Goal: Task Accomplishment & Management: Manage account settings

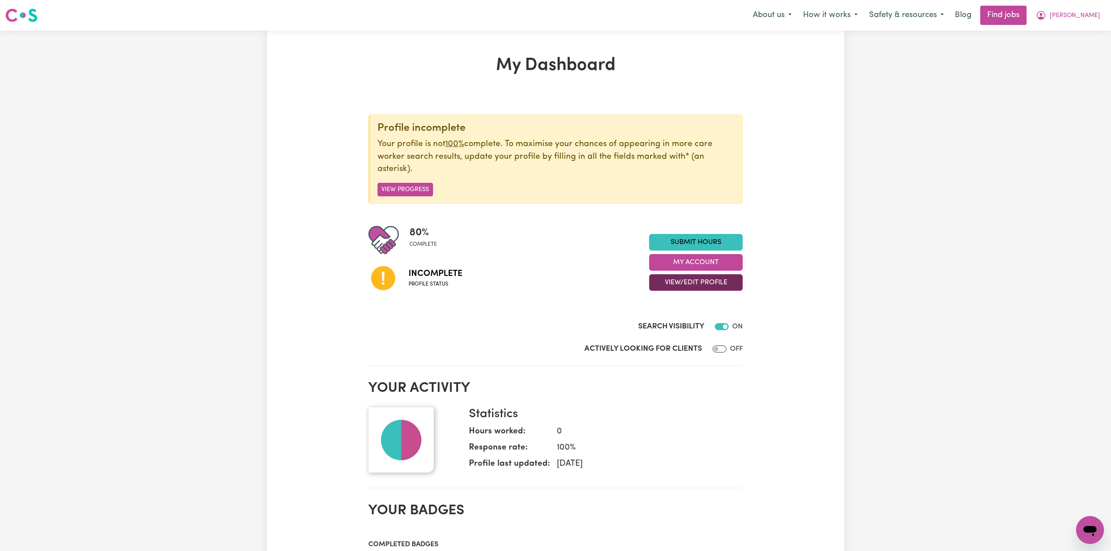
click at [705, 287] on button "View/Edit Profile" at bounding box center [696, 282] width 94 height 17
click at [686, 321] on link "Edit Profile" at bounding box center [690, 322] width 82 height 17
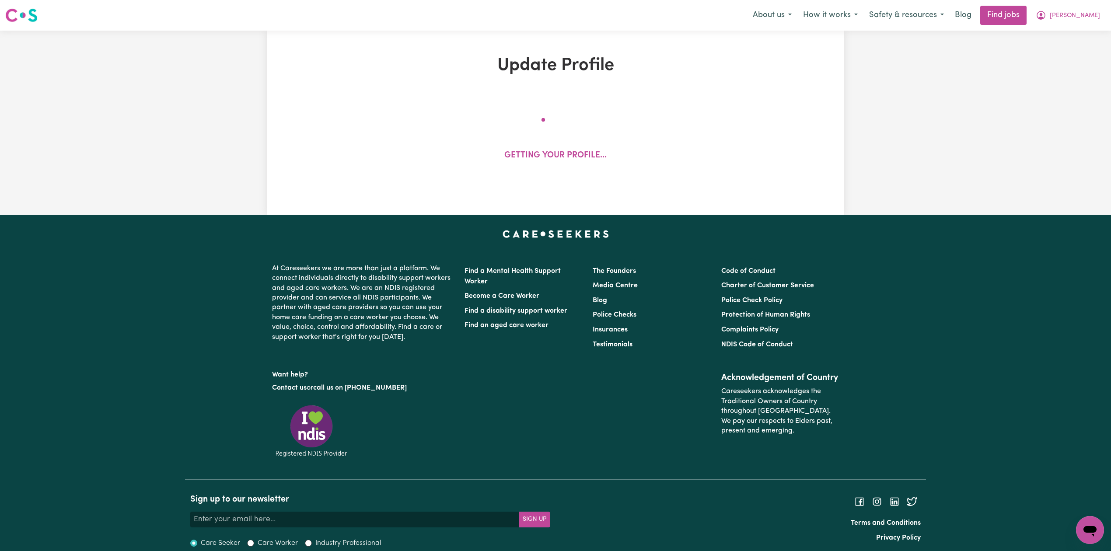
select select "[DEMOGRAPHIC_DATA]"
select select "Australian PR"
select select "Studying a healthcare related degree or qualification"
select select "40"
select select "60"
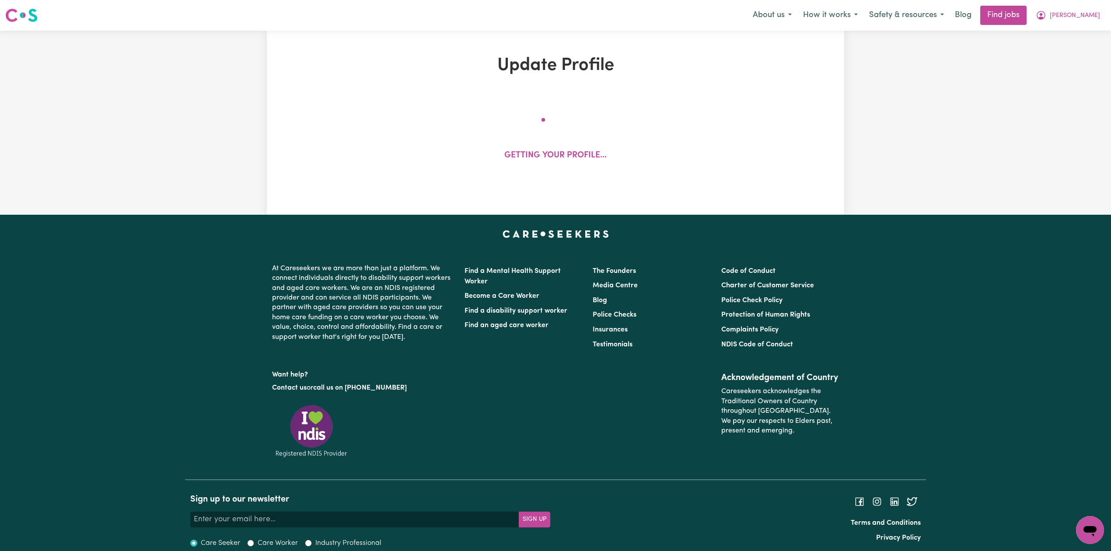
select select "75"
select select "95"
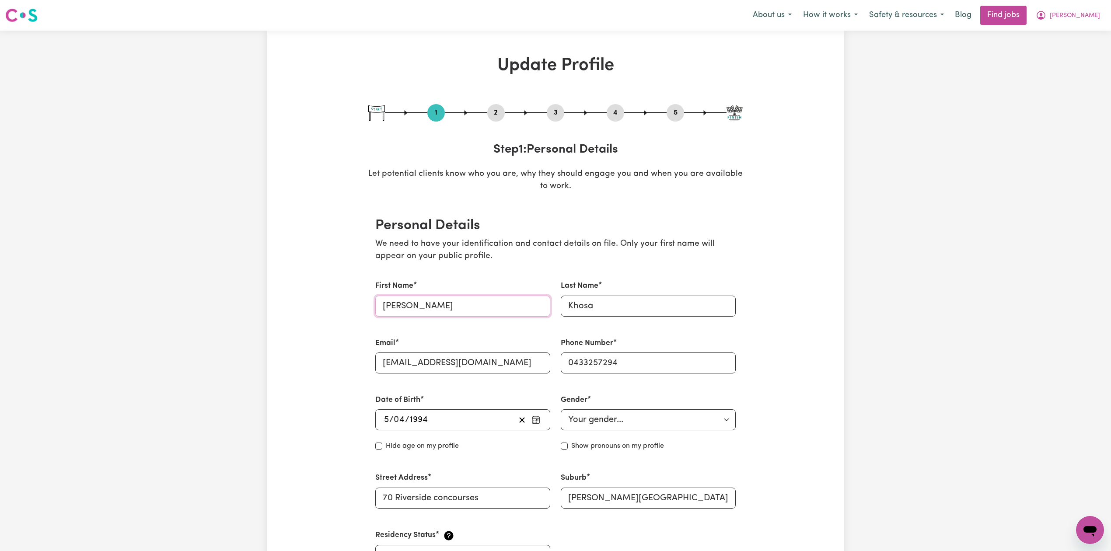
drag, startPoint x: 443, startPoint y: 306, endPoint x: 438, endPoint y: 306, distance: 4.8
click at [438, 306] on input "[PERSON_NAME]" at bounding box center [462, 306] width 175 height 21
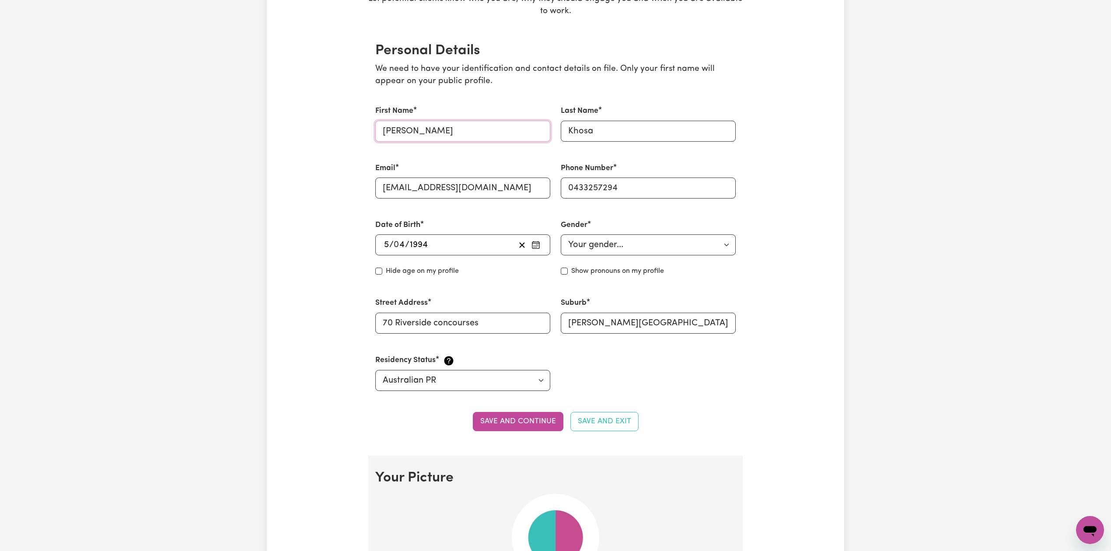
type input "[PERSON_NAME]"
click at [498, 417] on button "Save and continue" at bounding box center [518, 421] width 91 height 19
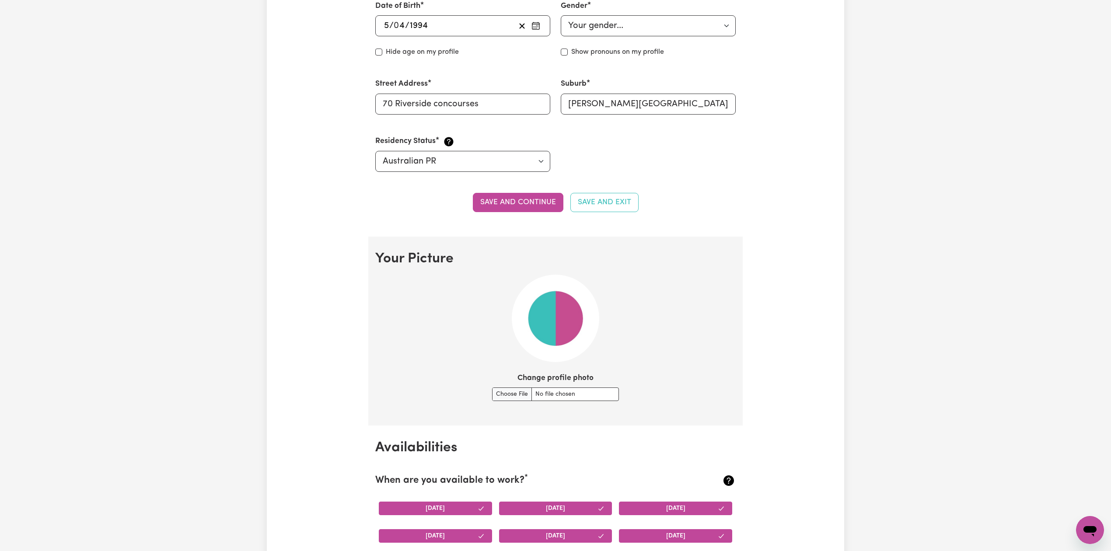
scroll to position [0, 0]
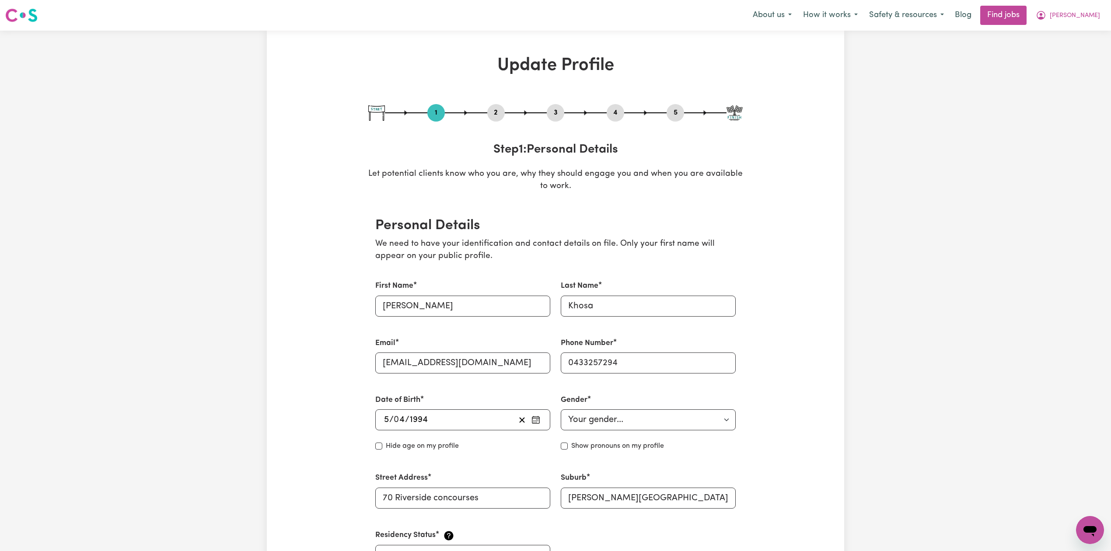
click at [491, 110] on button "2" at bounding box center [495, 112] width 17 height 11
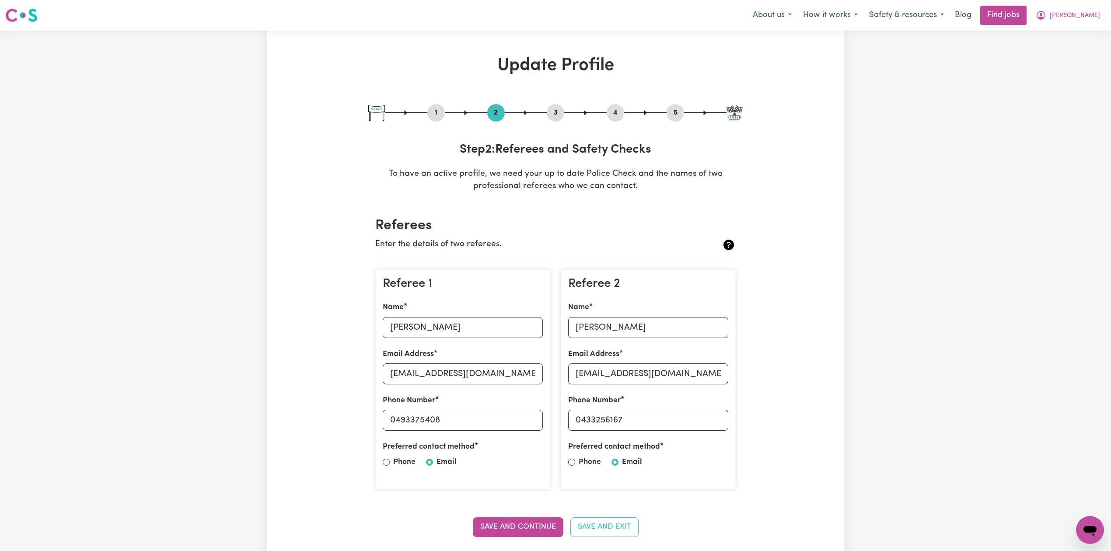
scroll to position [116, 0]
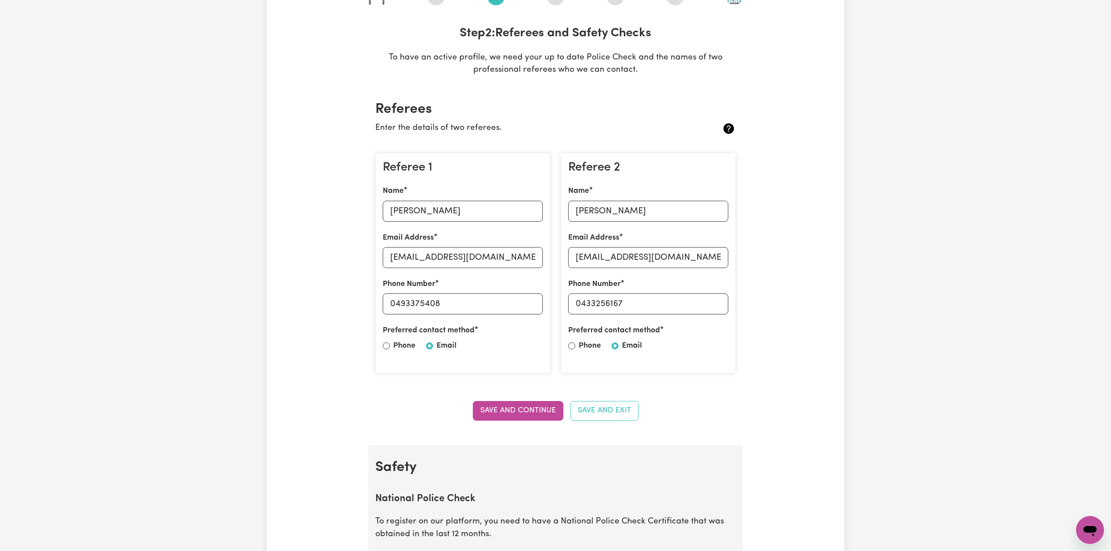
click at [427, 193] on div "Name [PERSON_NAME]" at bounding box center [463, 203] width 160 height 36
click at [430, 215] on input "[PERSON_NAME]" at bounding box center [463, 211] width 160 height 21
drag, startPoint x: 435, startPoint y: 259, endPoint x: 357, endPoint y: 263, distance: 78.4
click at [435, 259] on input "[EMAIL_ADDRESS][DOMAIN_NAME]" at bounding box center [463, 257] width 160 height 21
drag, startPoint x: 396, startPoint y: 303, endPoint x: 452, endPoint y: 313, distance: 56.4
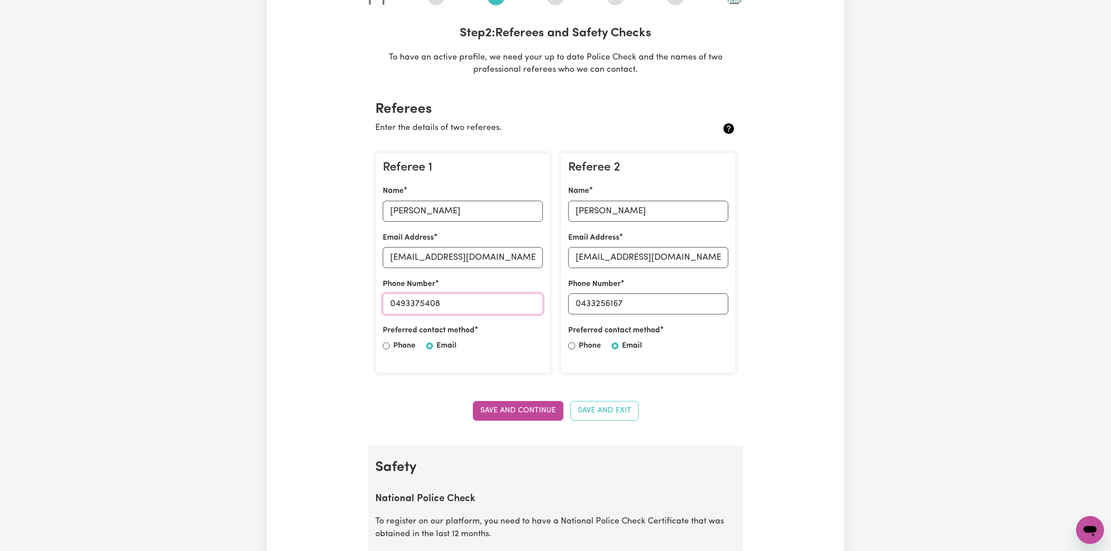
click at [474, 312] on input "0493375408" at bounding box center [463, 303] width 160 height 21
click at [593, 215] on input "[PERSON_NAME]" at bounding box center [648, 211] width 160 height 21
click at [597, 245] on div "Email Address [EMAIL_ADDRESS][DOMAIN_NAME]" at bounding box center [648, 250] width 160 height 36
click at [600, 254] on input "[EMAIL_ADDRESS][DOMAIN_NAME]" at bounding box center [648, 257] width 160 height 21
drag, startPoint x: 582, startPoint y: 301, endPoint x: 682, endPoint y: 303, distance: 99.7
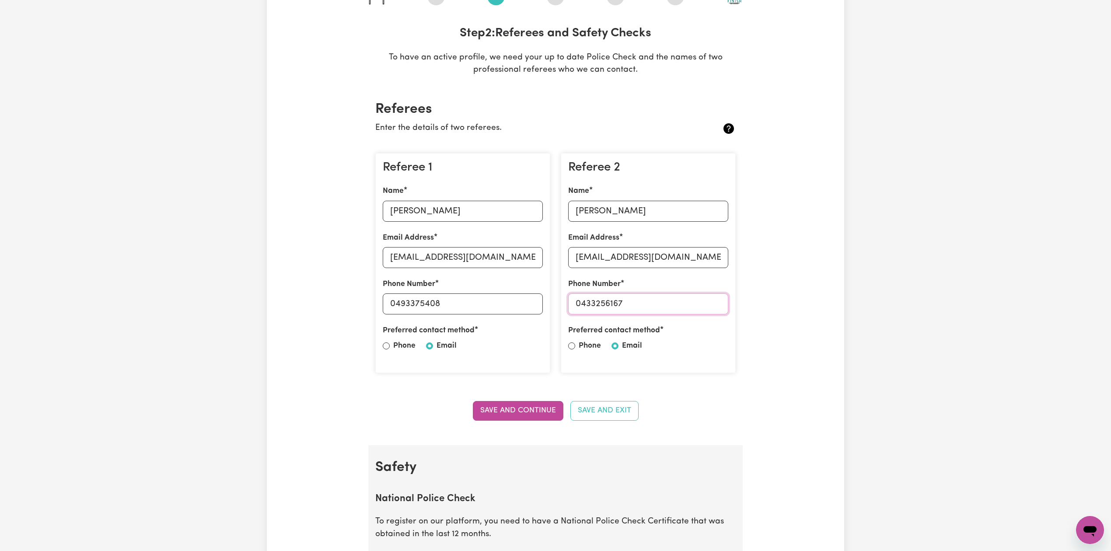
click at [682, 303] on input "0433256167" at bounding box center [648, 303] width 160 height 21
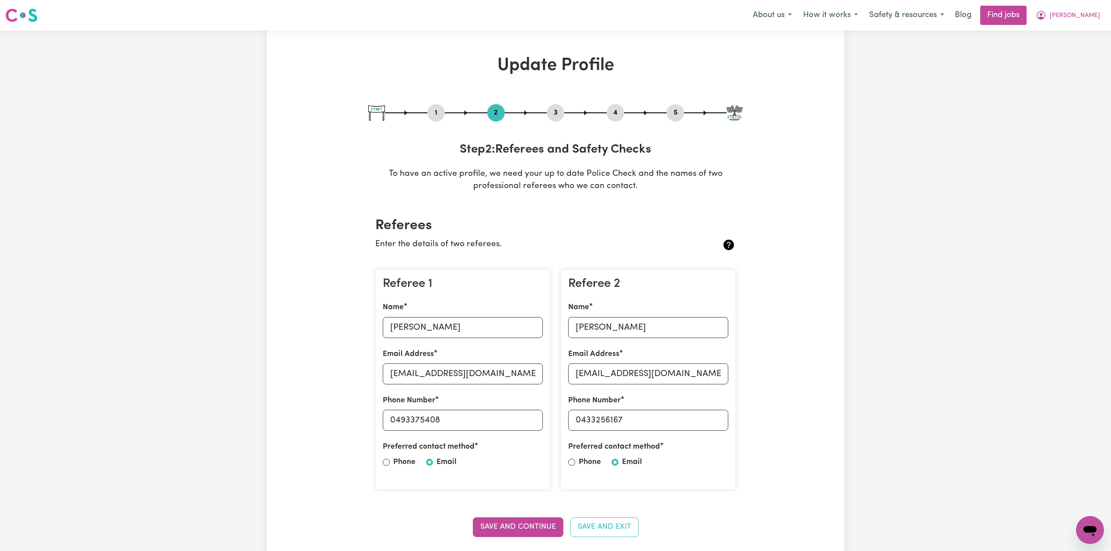
click at [670, 110] on button "5" at bounding box center [674, 112] width 17 height 11
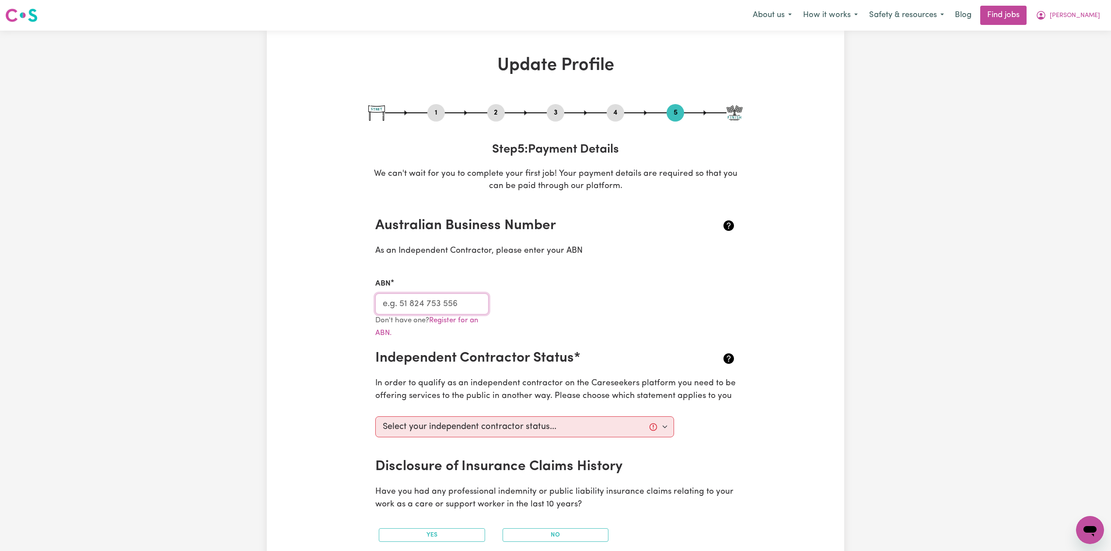
click at [390, 307] on input "ABN" at bounding box center [431, 303] width 113 height 21
click at [1060, 15] on span "[PERSON_NAME]" at bounding box center [1074, 16] width 50 height 10
click at [1053, 47] on link "My Dashboard" at bounding box center [1070, 50] width 69 height 17
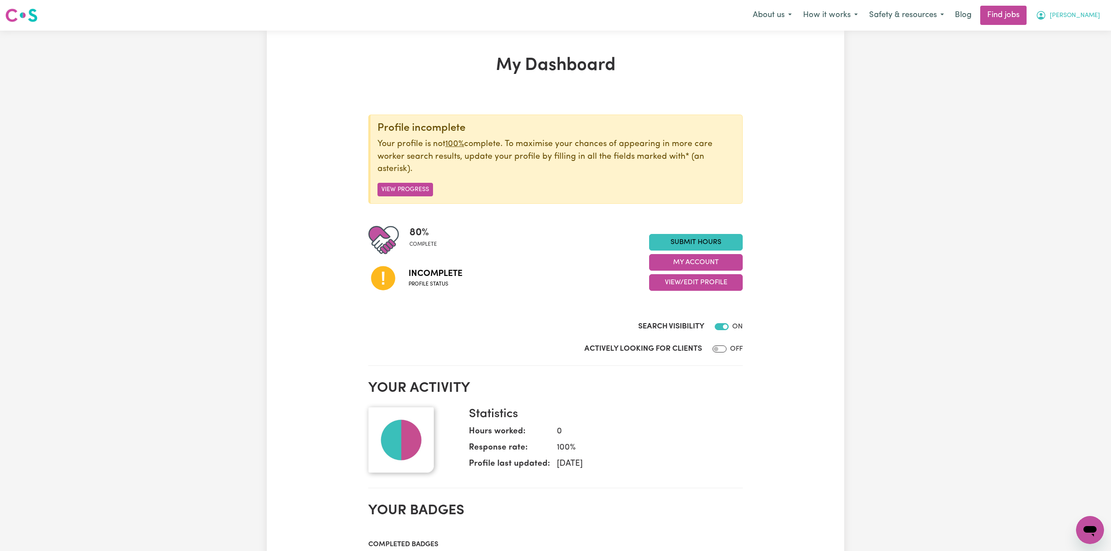
click at [1045, 13] on button "[PERSON_NAME]" at bounding box center [1068, 15] width 76 height 18
click at [669, 282] on button "View/Edit Profile" at bounding box center [696, 282] width 94 height 17
click at [659, 338] on link "Profile Completeness" at bounding box center [690, 339] width 82 height 17
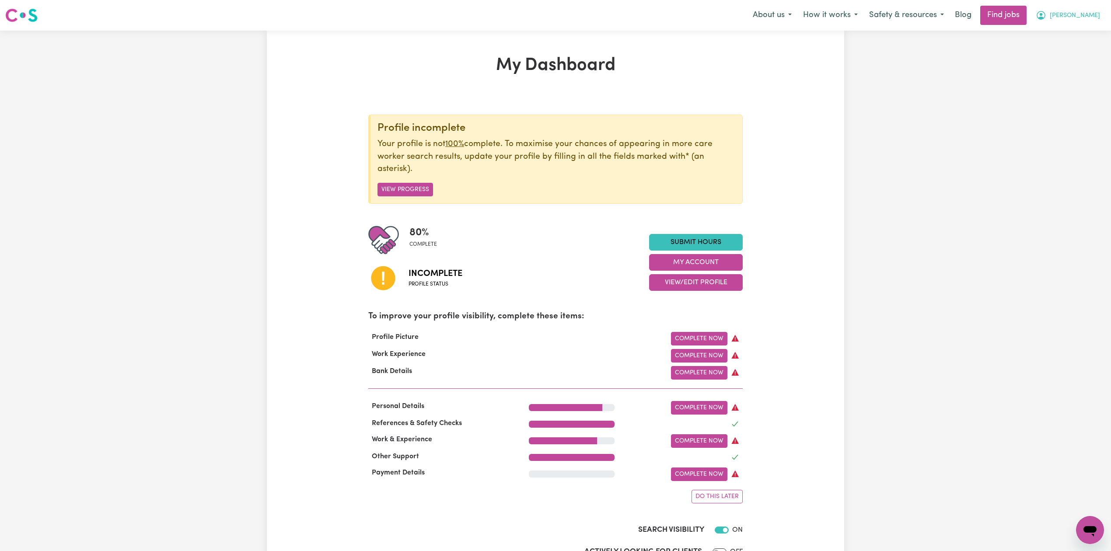
click at [1085, 17] on span "[PERSON_NAME]" at bounding box center [1074, 16] width 50 height 10
click at [1083, 65] on link "Logout" at bounding box center [1070, 67] width 69 height 17
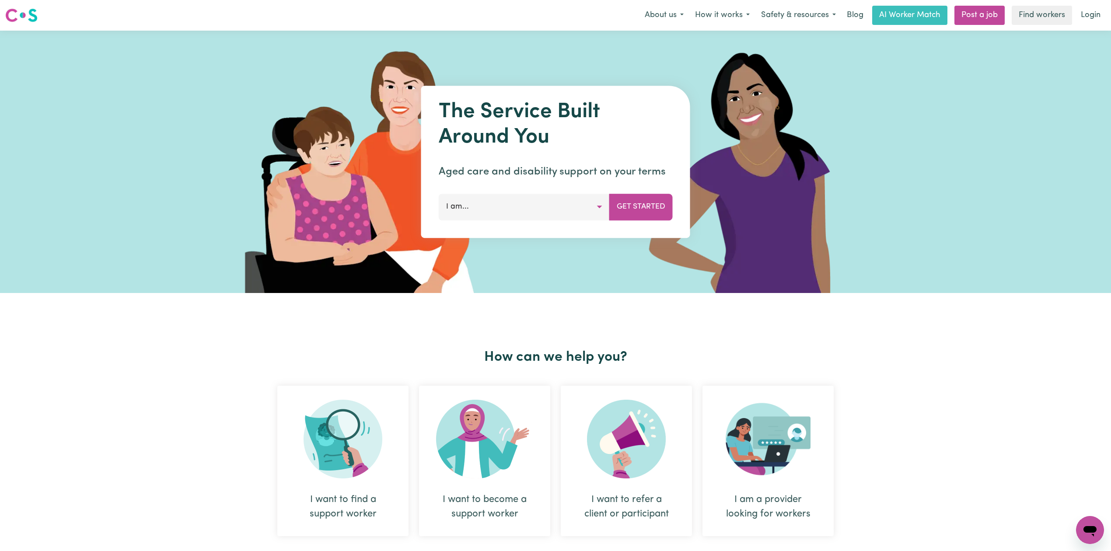
click at [1106, 11] on div "Menu About us How it works Safety & resources Blog AI Worker Match Post a job F…" at bounding box center [555, 15] width 1111 height 20
click at [1097, 13] on link "Login" at bounding box center [1090, 15] width 30 height 19
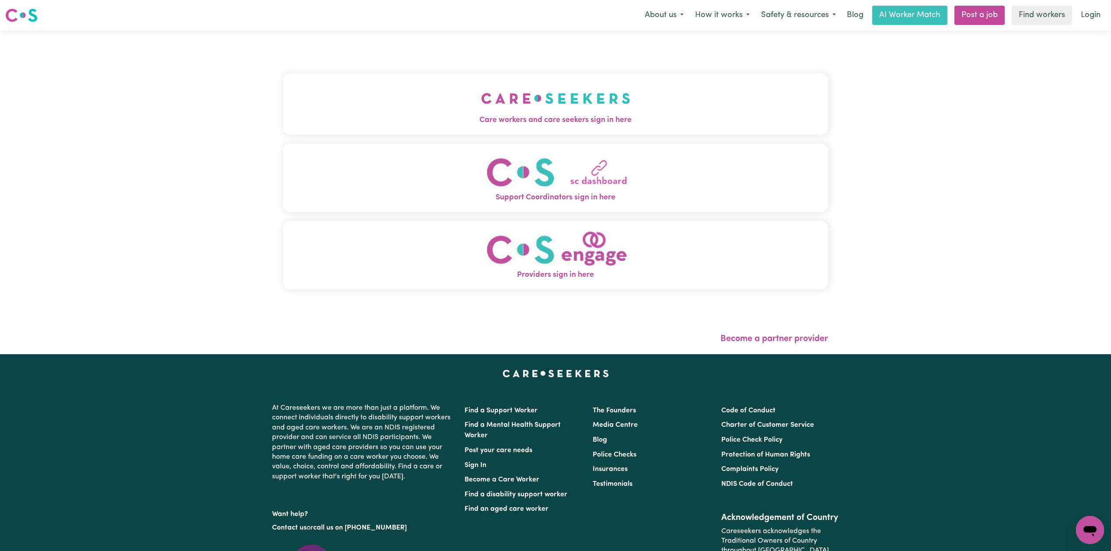
click at [506, 156] on button "Support Coordinators sign in here" at bounding box center [555, 177] width 545 height 69
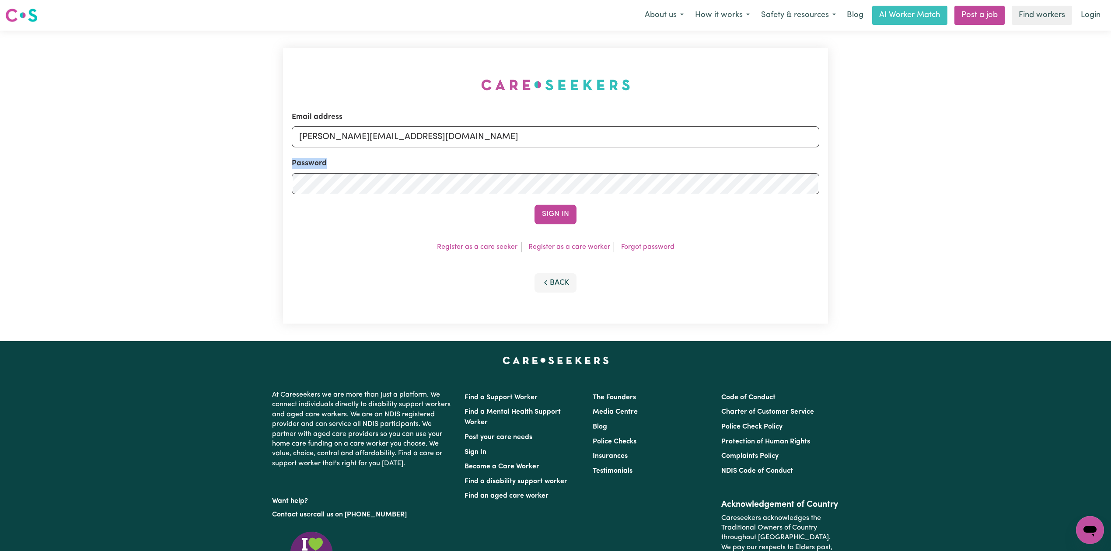
click at [505, 155] on div "Email address [PERSON_NAME][EMAIL_ADDRESS][DOMAIN_NAME] Password Sign In Regist…" at bounding box center [555, 186] width 555 height 310
drag, startPoint x: 422, startPoint y: 130, endPoint x: 386, endPoint y: 140, distance: 38.1
click at [414, 133] on input "[PERSON_NAME][EMAIL_ADDRESS][DOMAIN_NAME]" at bounding box center [555, 136] width 527 height 21
drag, startPoint x: 345, startPoint y: 128, endPoint x: 539, endPoint y: 143, distance: 194.3
click at [540, 142] on input "Superuser~[EMAIL_ADDRESS][DOMAIN_NAME]" at bounding box center [555, 136] width 527 height 21
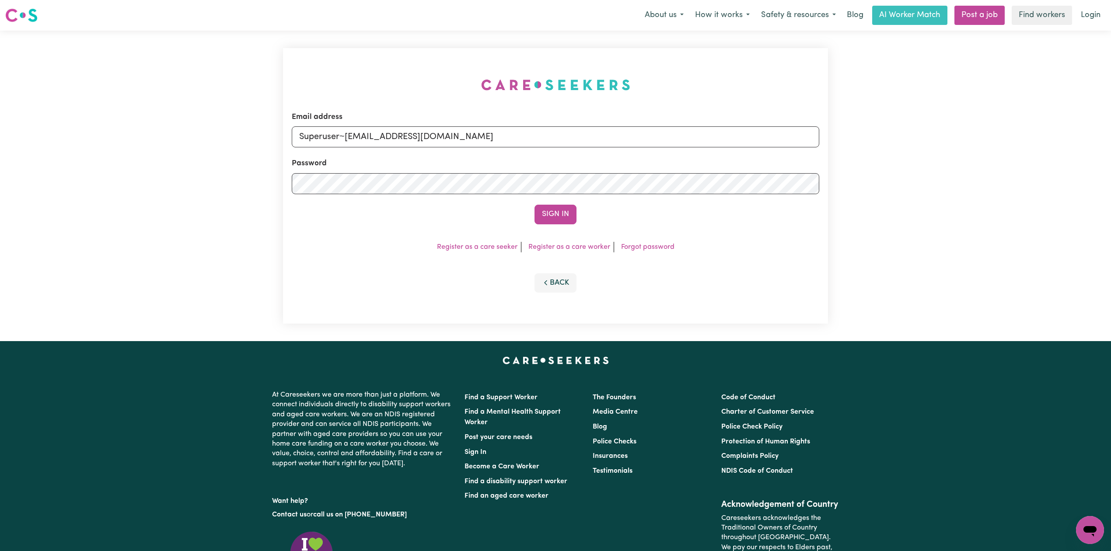
type input "Superuser~[EMAIL_ADDRESS][DOMAIN_NAME]"
click at [545, 201] on form "Email address Superuser~[EMAIL_ADDRESS][DOMAIN_NAME] Password Sign In" at bounding box center [555, 167] width 527 height 113
click at [547, 211] on button "Sign In" at bounding box center [555, 214] width 42 height 19
